Goal: Register for event/course

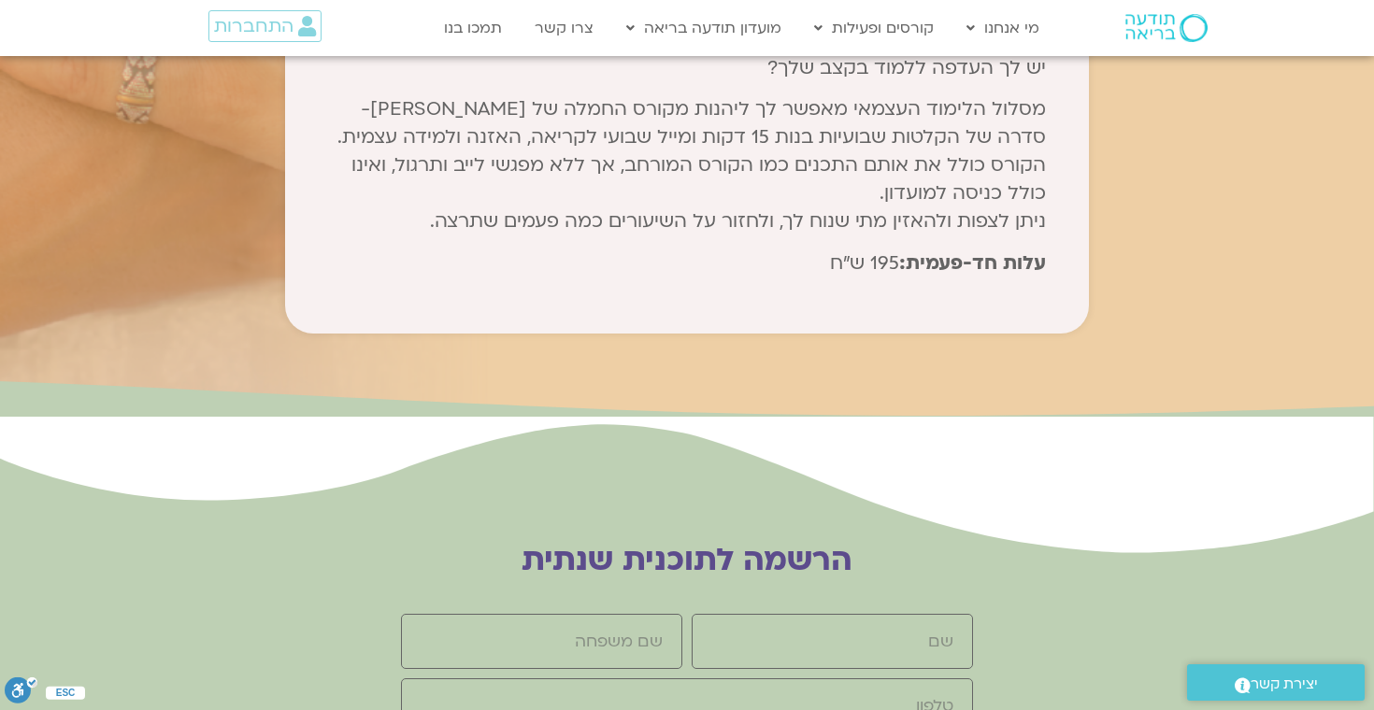
scroll to position [10135, 0]
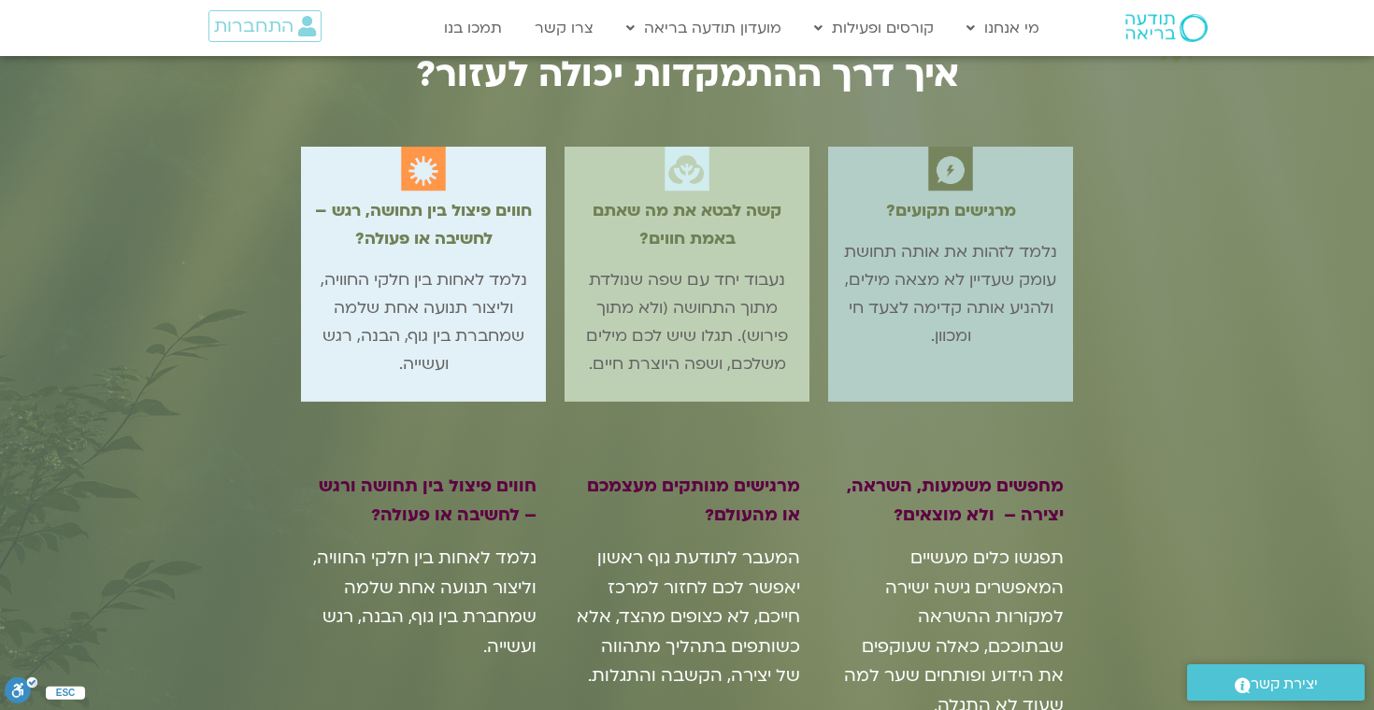
scroll to position [1668, 0]
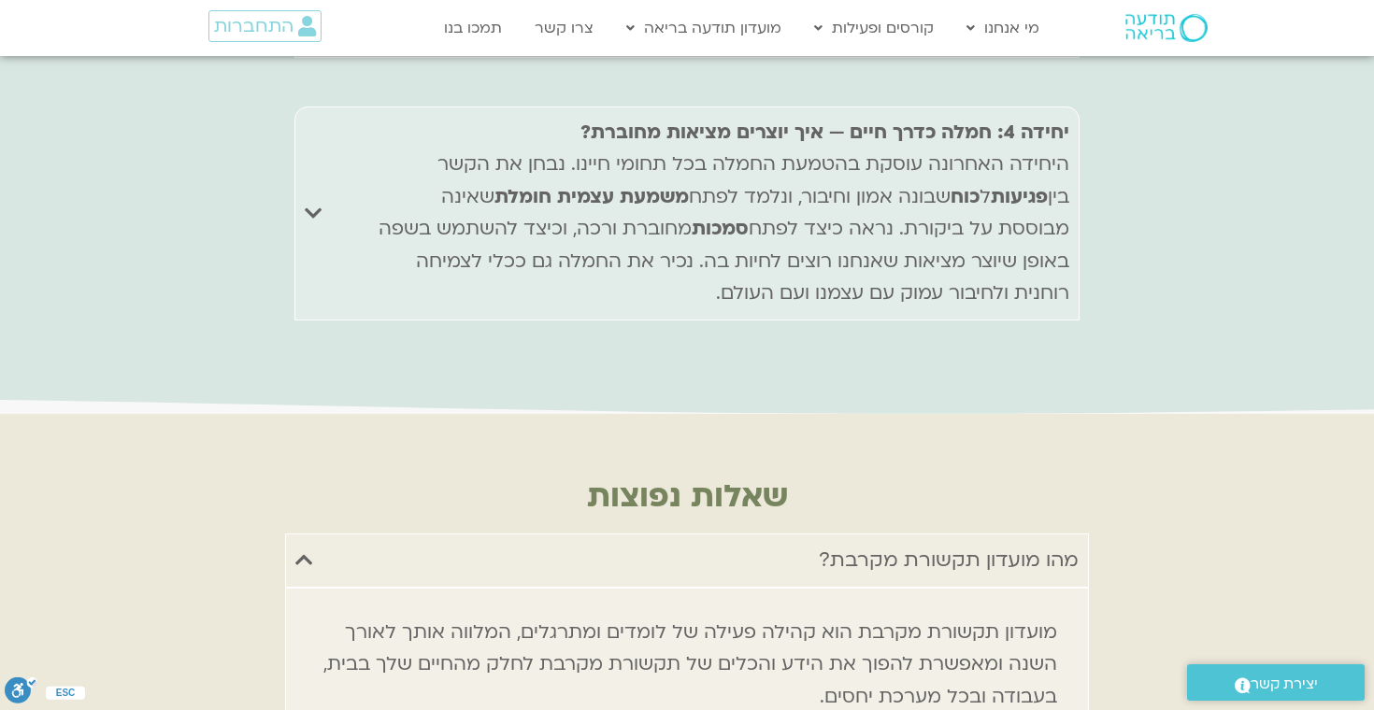
scroll to position [8679, 0]
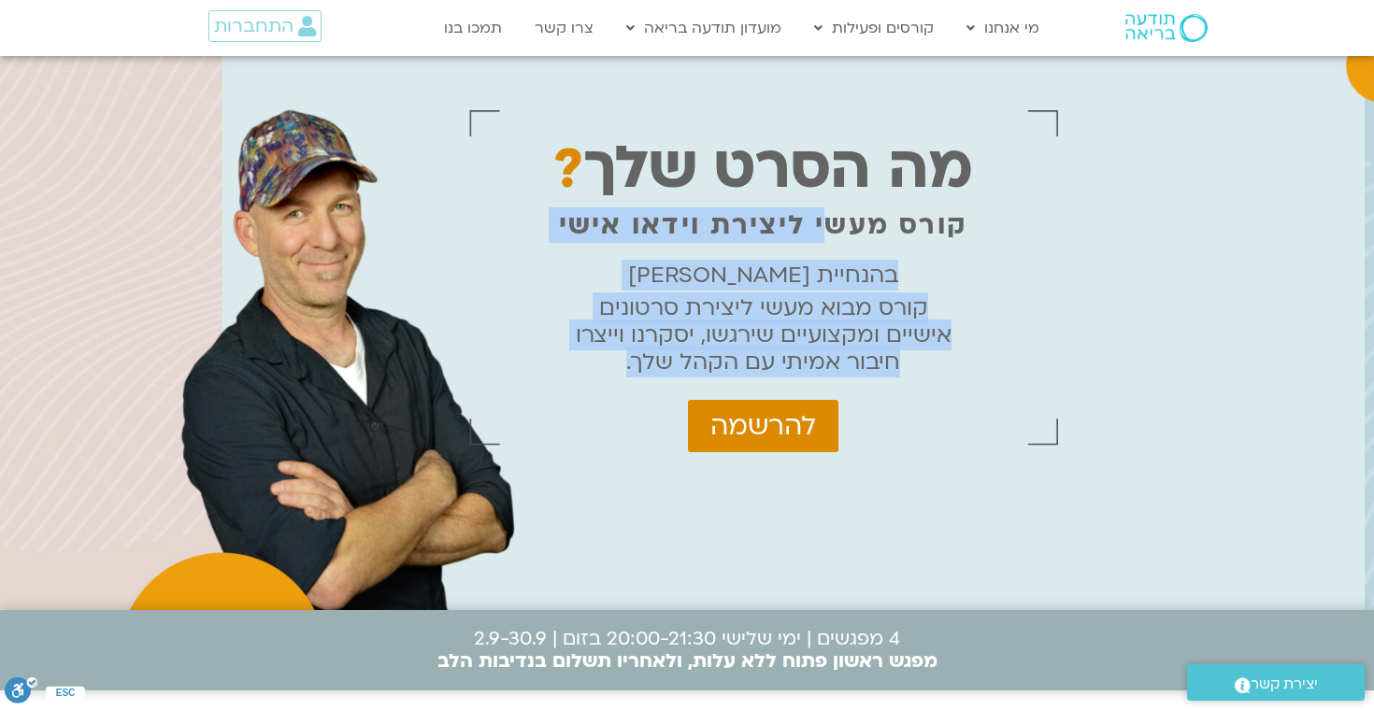
drag, startPoint x: 824, startPoint y: 206, endPoint x: 695, endPoint y: 381, distance: 218.5
click at [695, 382] on div "מה הסרט שלך ? קורס מעשי ליצירת וידאו אישי בהנחיית ג'וואן ארי בוסמת קורס מבוא מע…" at bounding box center [763, 277] width 589 height 368
click at [774, 304] on p "קורס מבוא מעשי ליצירת סרטונים אישיים ומקצועיים שירגשו, יסקרנו וייצרו חיבור אמית…" at bounding box center [763, 334] width 377 height 81
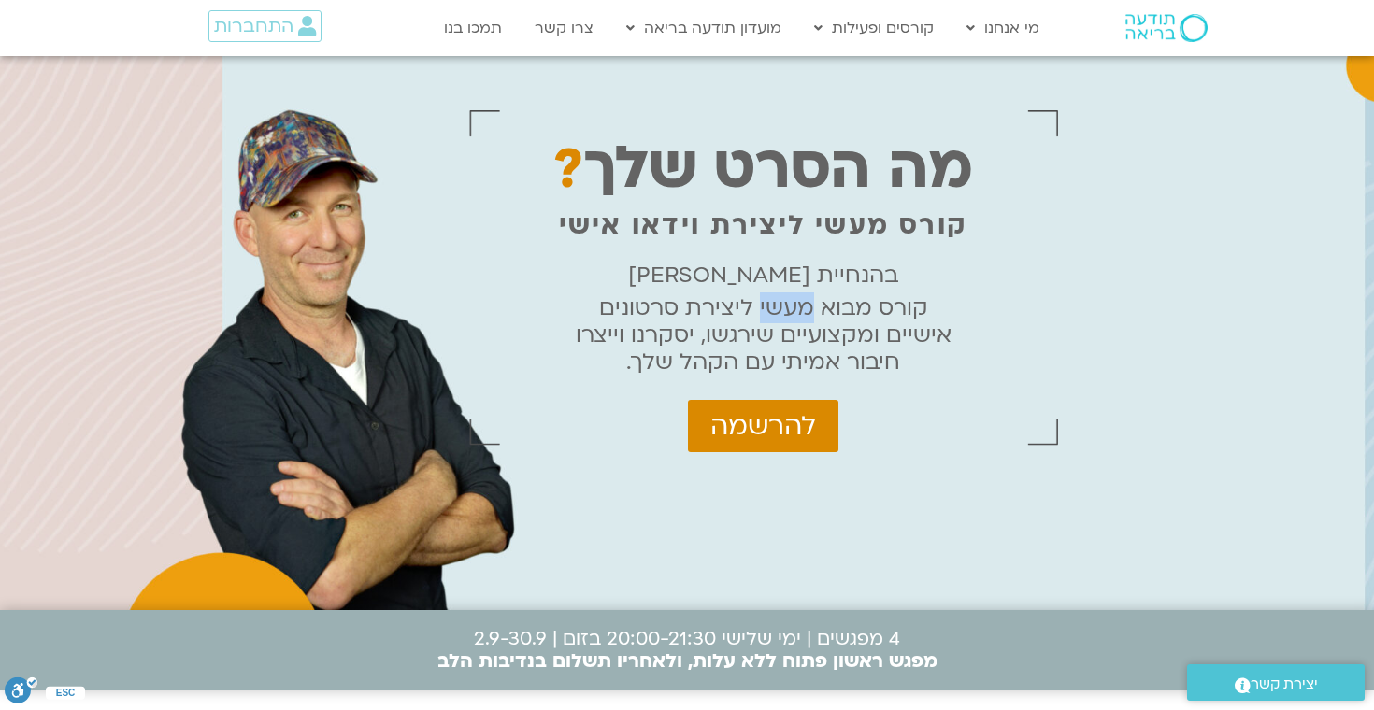
click at [774, 304] on p "קורס מבוא מעשי ליצירת סרטונים אישיים ומקצועיים שירגשו, יסקרנו וייצרו חיבור אמית…" at bounding box center [763, 334] width 377 height 81
click at [823, 289] on p "בהנחיית [PERSON_NAME]" at bounding box center [763, 275] width 377 height 27
click at [1169, 220] on div "מה הסרט שלך ? קורס מעשי ליצירת וידאו אישי בהנחיית ג'וואן ארי בוסמת קורס מבוא מע…" at bounding box center [687, 333] width 1374 height 554
click at [1127, 317] on div "מה הסרט שלך ? קורס מעשי ליצירת וידאו אישי בהנחיית ג'וואן ארי בוסמת קורס מבוא מע…" at bounding box center [687, 333] width 1374 height 554
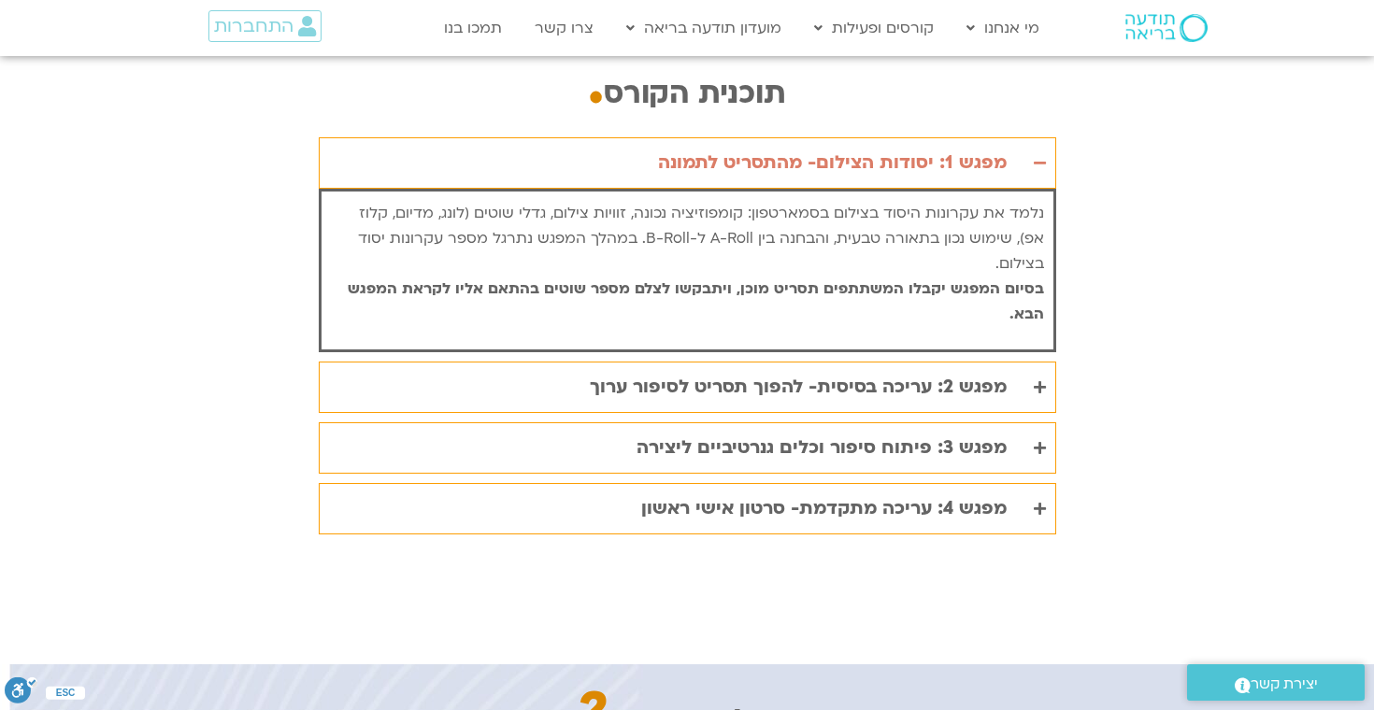
scroll to position [3789, 0]
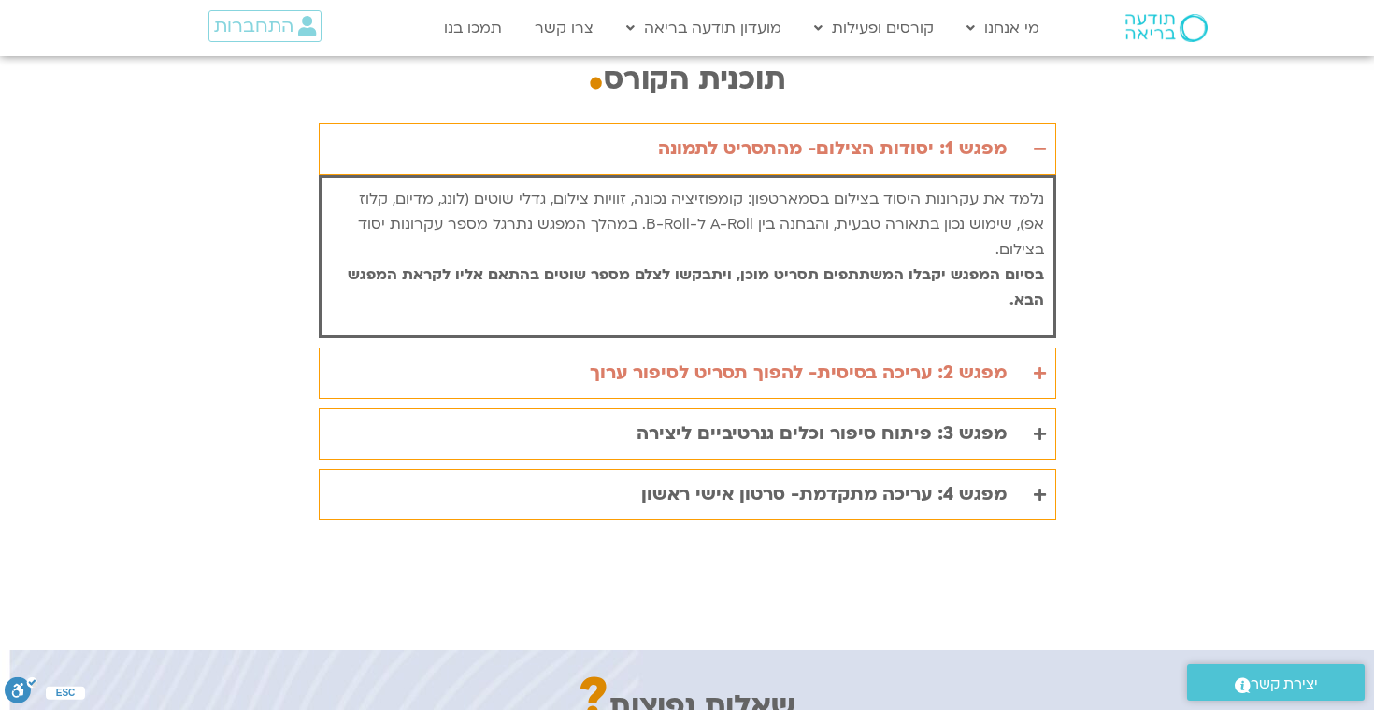
click at [895, 358] on div "מפגש 2: עריכה בסיסית- להפוך תסריט לסיפור ערוך" at bounding box center [798, 373] width 417 height 31
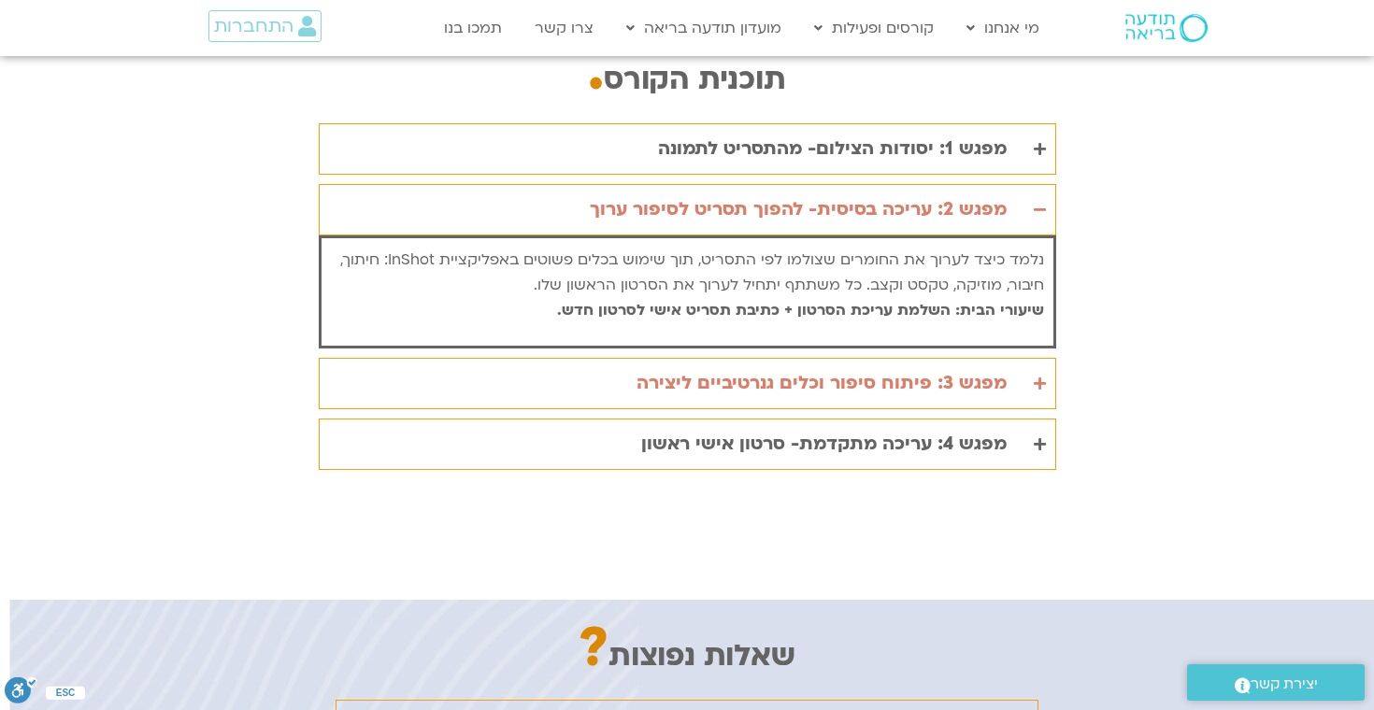
click at [898, 368] on div "מפגש 3: פיתוח סיפור וכלים גנרטיביים ליצירה" at bounding box center [822, 383] width 370 height 31
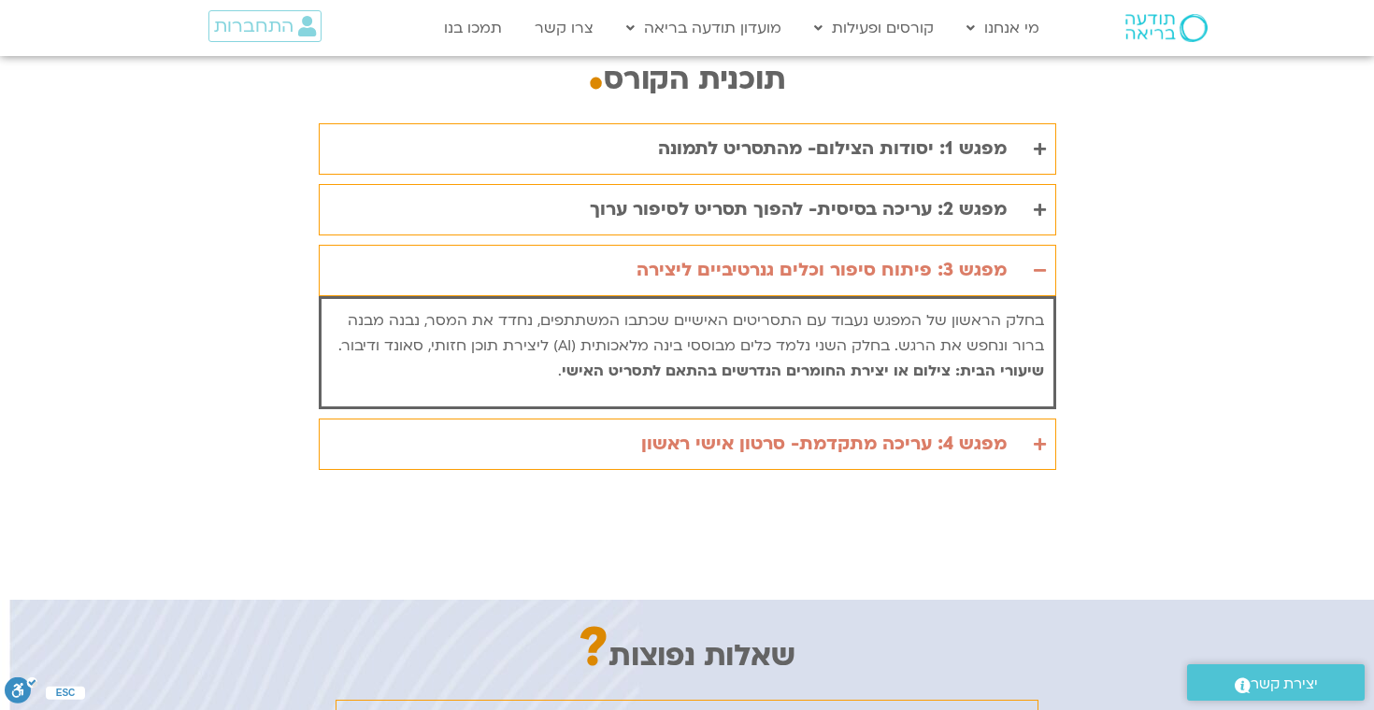
click at [895, 429] on div "מפגש 4: עריכה מתקדמת- סרטון אישי ראשון" at bounding box center [823, 444] width 365 height 31
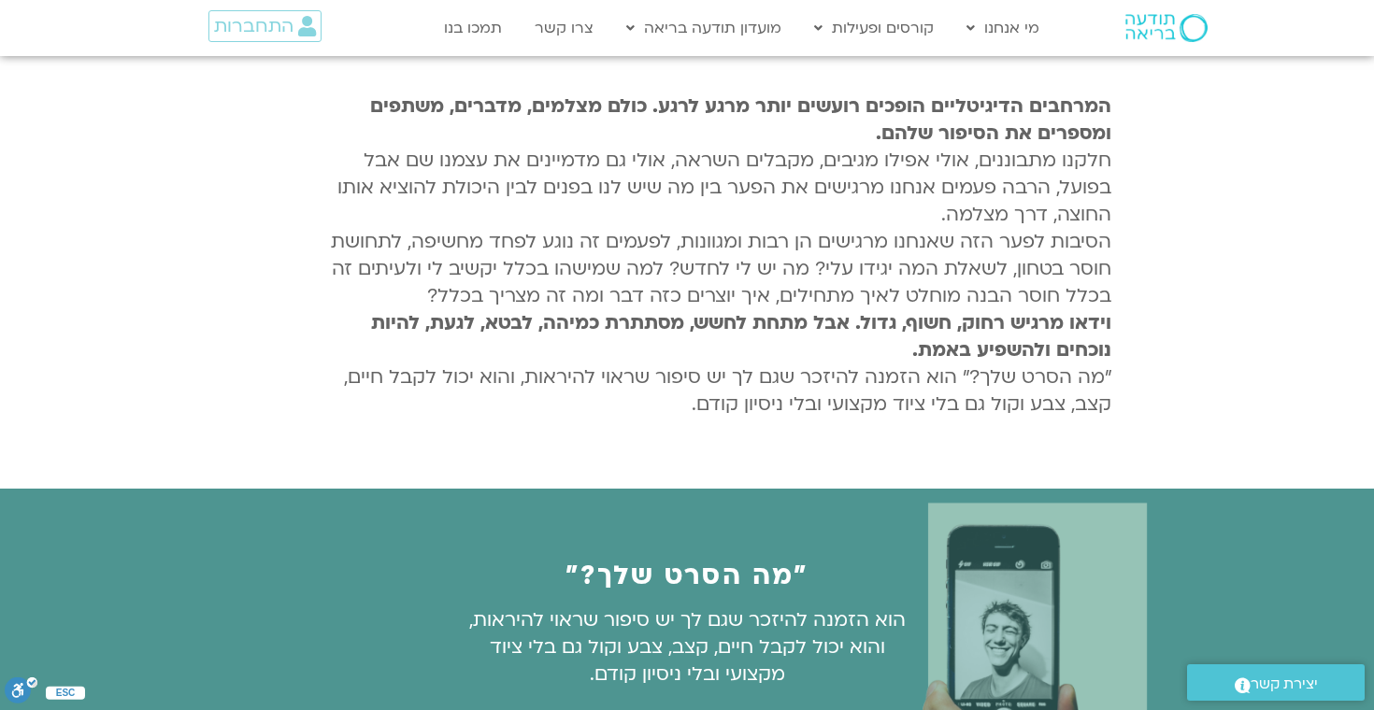
scroll to position [0, 0]
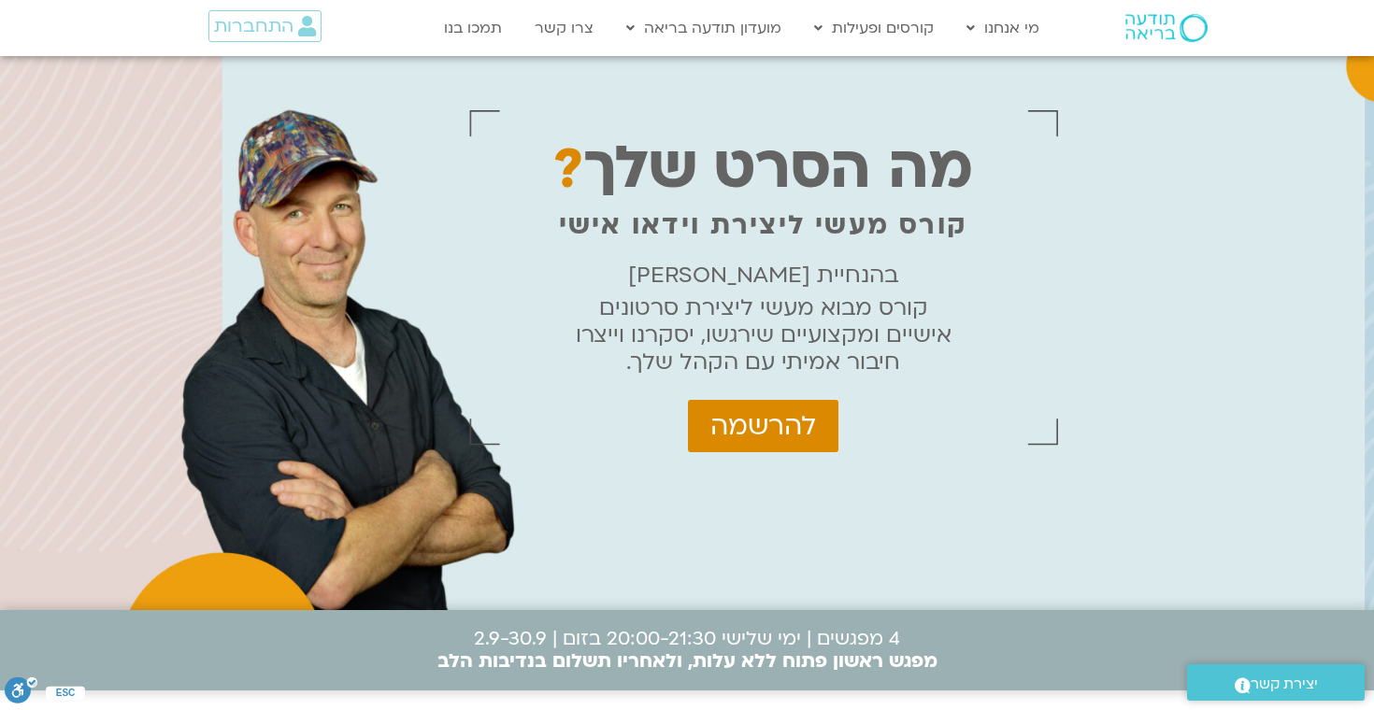
click at [1319, 146] on div "מה הסרט שלך ? קורס מעשי ליצירת וידאו אישי בהנחיית ג'וואן ארי בוסמת קורס מבוא מע…" at bounding box center [687, 333] width 1374 height 554
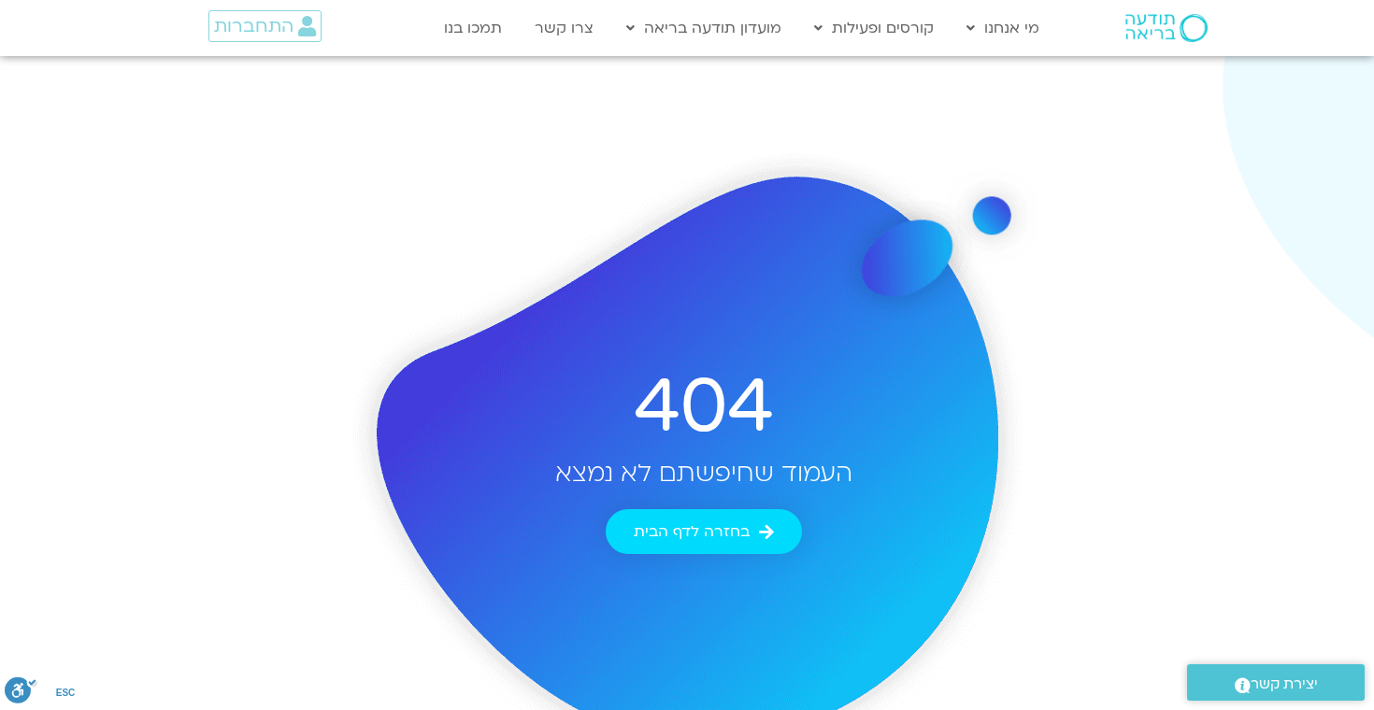
click at [1009, 191] on section "404 העמוד שחיפשתם לא נמצא בחזרה לדף הבית" at bounding box center [687, 458] width 1122 height 654
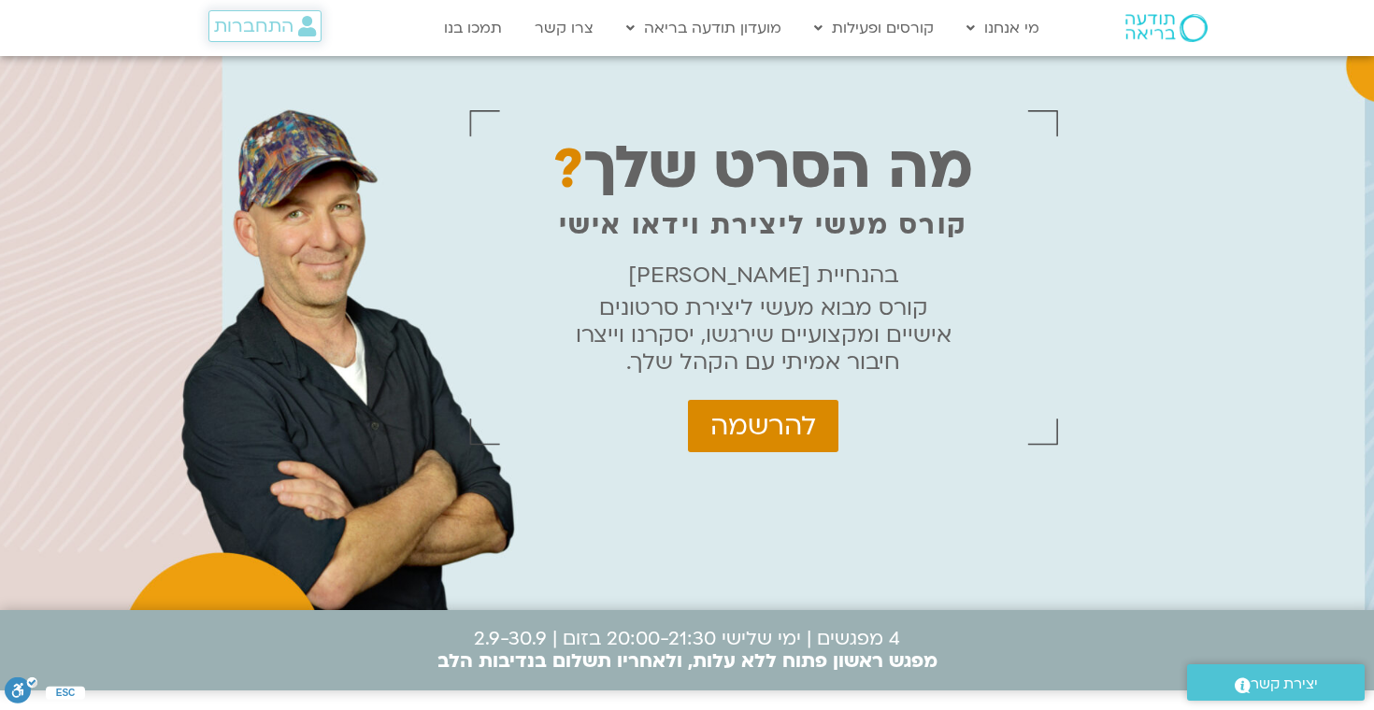
click at [255, 21] on span "התחברות" at bounding box center [253, 26] width 79 height 21
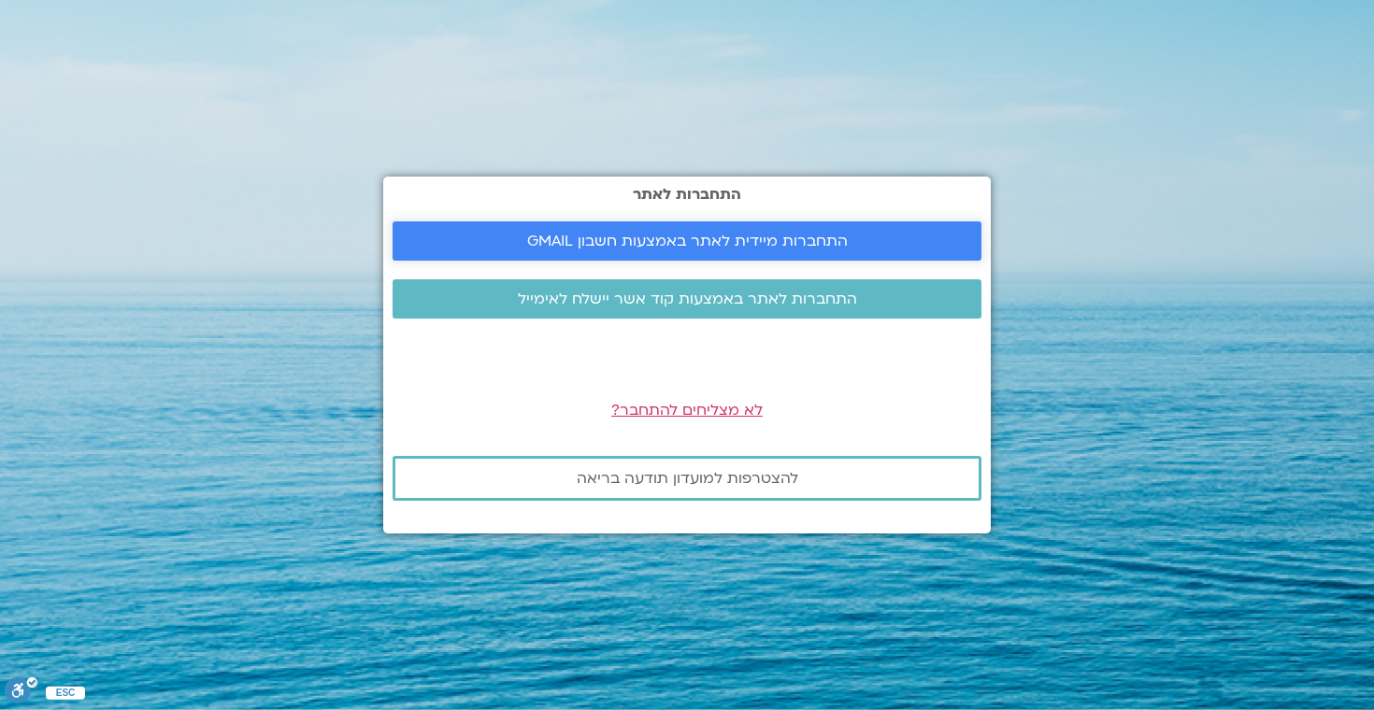
click at [615, 235] on span "התחברות מיידית לאתר באמצעות חשבון GMAIL" at bounding box center [687, 241] width 321 height 17
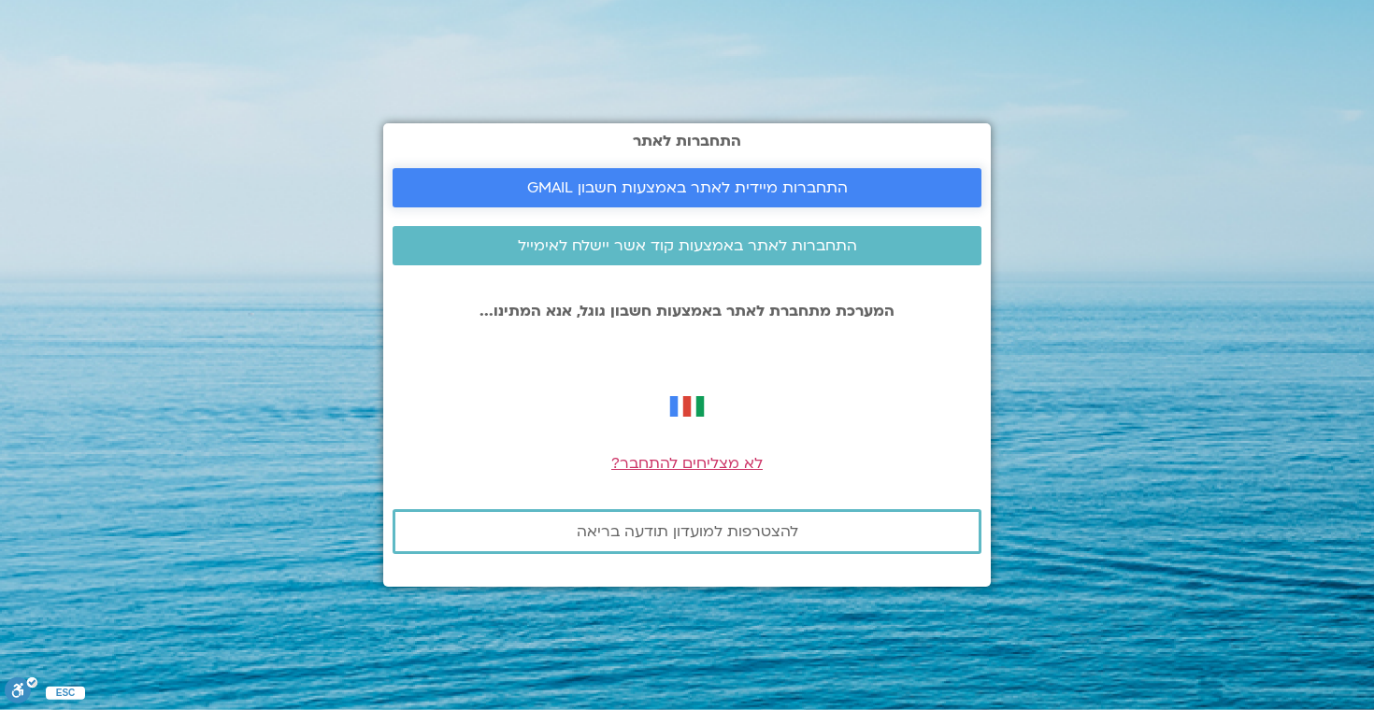
click at [754, 184] on span "התחברות מיידית לאתר באמצעות חשבון GMAIL" at bounding box center [687, 187] width 321 height 17
